Goal: Information Seeking & Learning: Learn about a topic

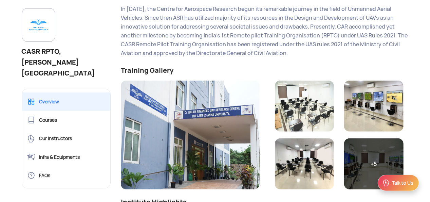
scroll to position [204, 0]
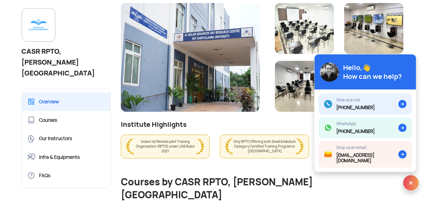
click at [307, 38] on img at bounding box center [304, 28] width 59 height 51
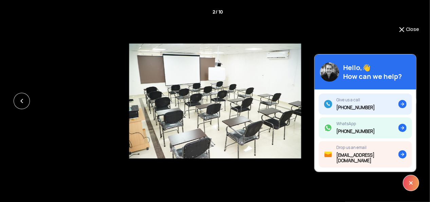
click at [402, 30] on img at bounding box center [402, 29] width 8 height 8
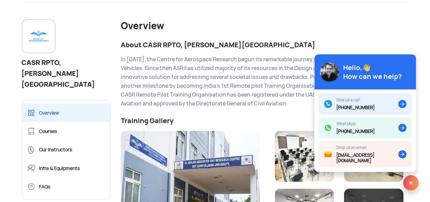
scroll to position [102, 0]
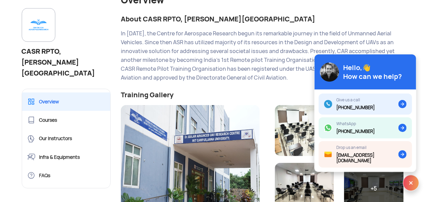
click at [48, 21] on img at bounding box center [38, 25] width 22 height 22
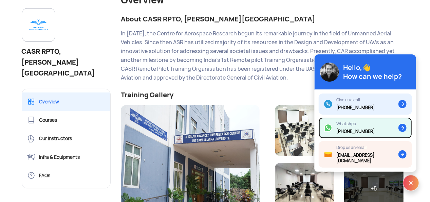
click at [367, 126] on div "WhatsApp" at bounding box center [355, 123] width 38 height 5
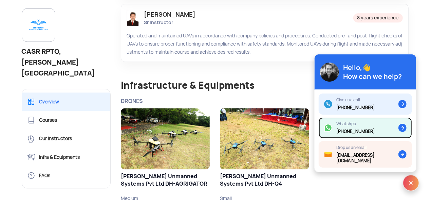
scroll to position [950, 0]
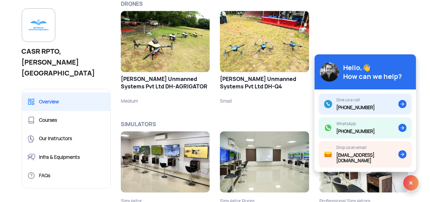
click at [170, 146] on img at bounding box center [165, 161] width 89 height 61
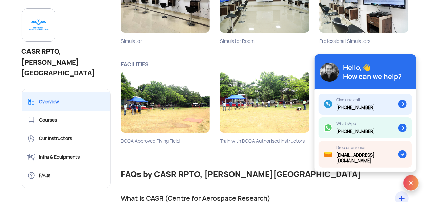
scroll to position [1120, 0]
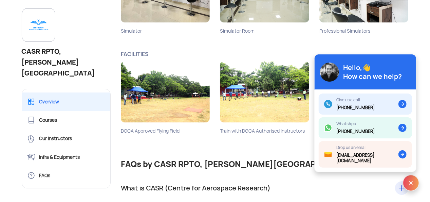
click at [411, 180] on img at bounding box center [411, 182] width 16 height 16
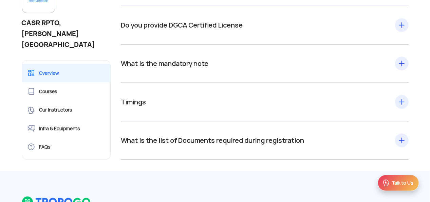
scroll to position [1561, 0]
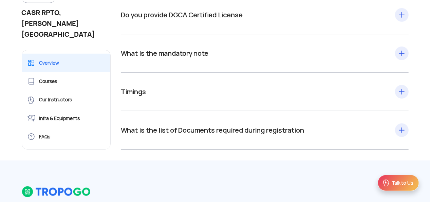
click at [401, 73] on div "Timings From 08:30 AM to 05:30 PM (All 7 working days including [DATE] & govt h…" at bounding box center [265, 92] width 288 height 38
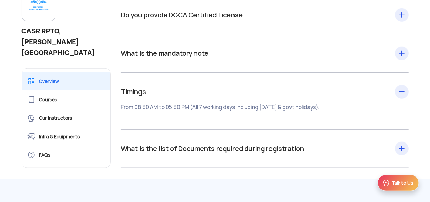
click at [403, 34] on div "What is the mandatory note Passport is mandatory. Without a passport, your appl…" at bounding box center [265, 53] width 288 height 38
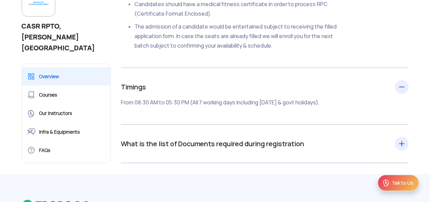
scroll to position [1697, 0]
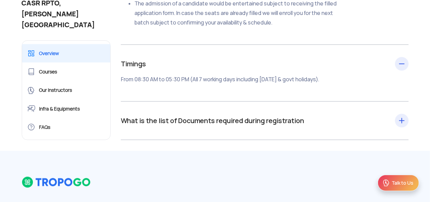
click at [380, 101] on div "What is the list of Documents required during registration 4 passport-sized pho…" at bounding box center [265, 120] width 288 height 38
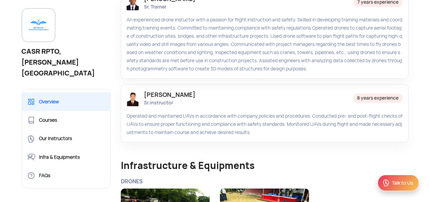
scroll to position [771, 0]
